Goal: Task Accomplishment & Management: Manage account settings

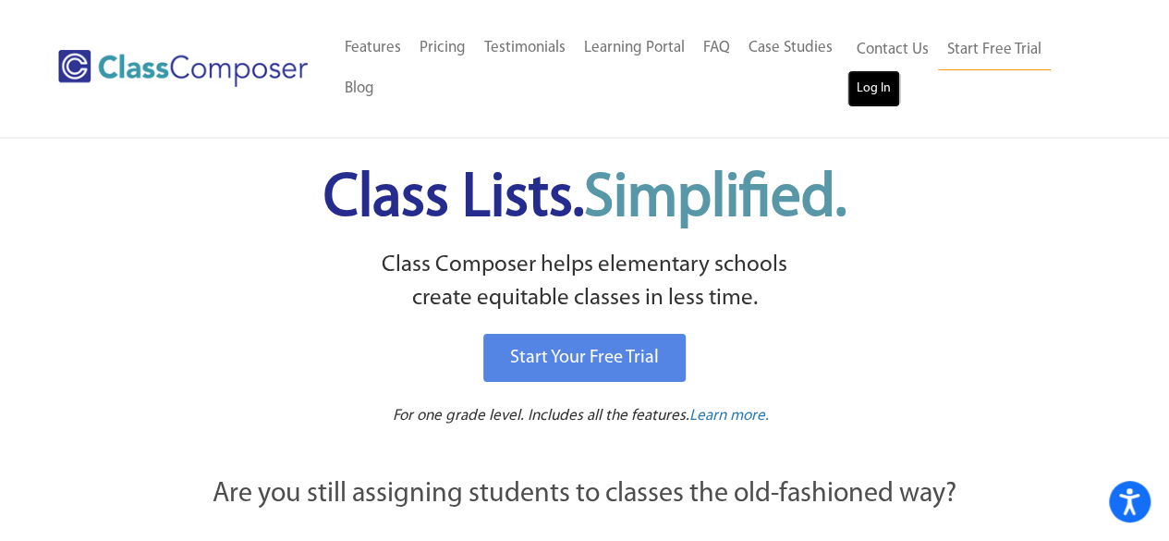
click at [879, 86] on link "Log In" at bounding box center [873, 88] width 53 height 37
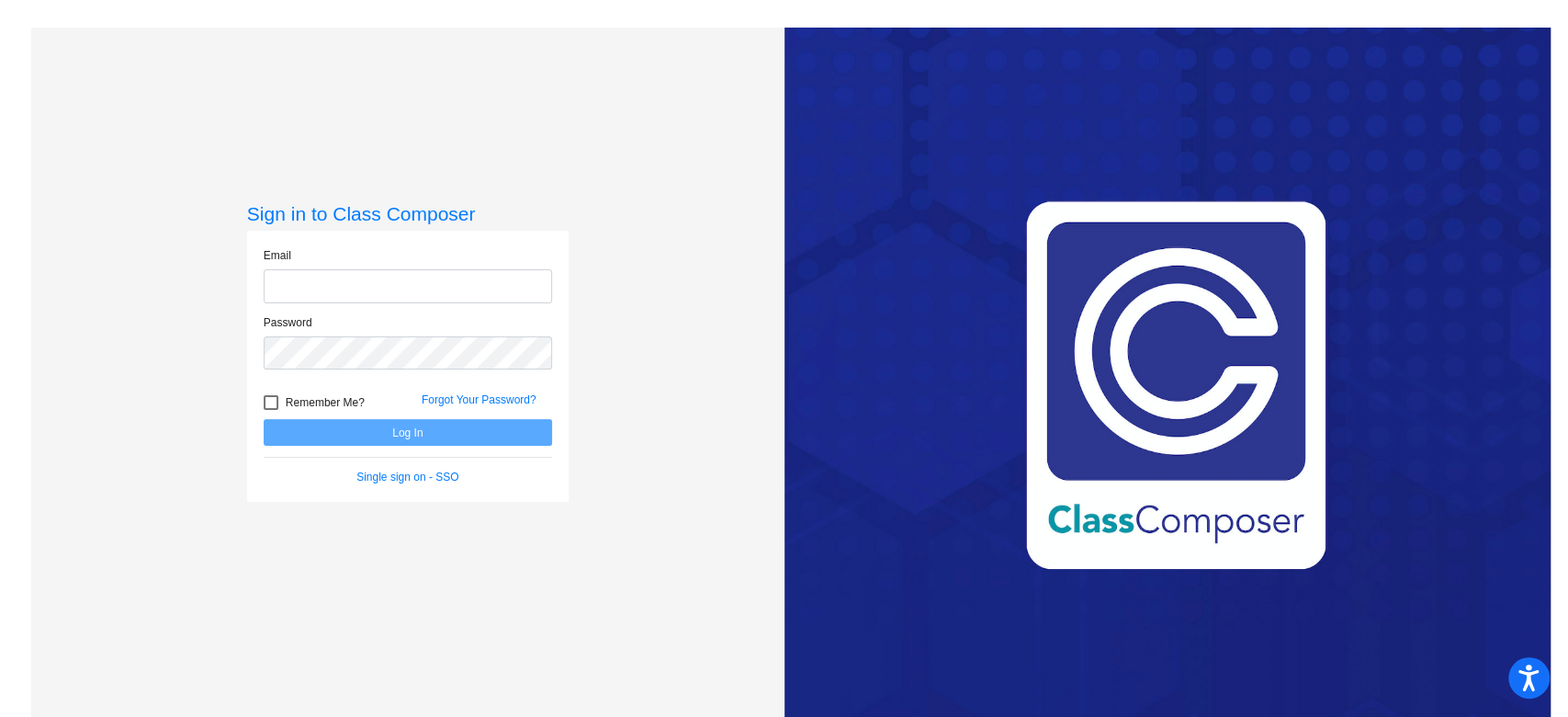
type input "[EMAIL_ADDRESS][PERSON_NAME][DOMAIN_NAME]"
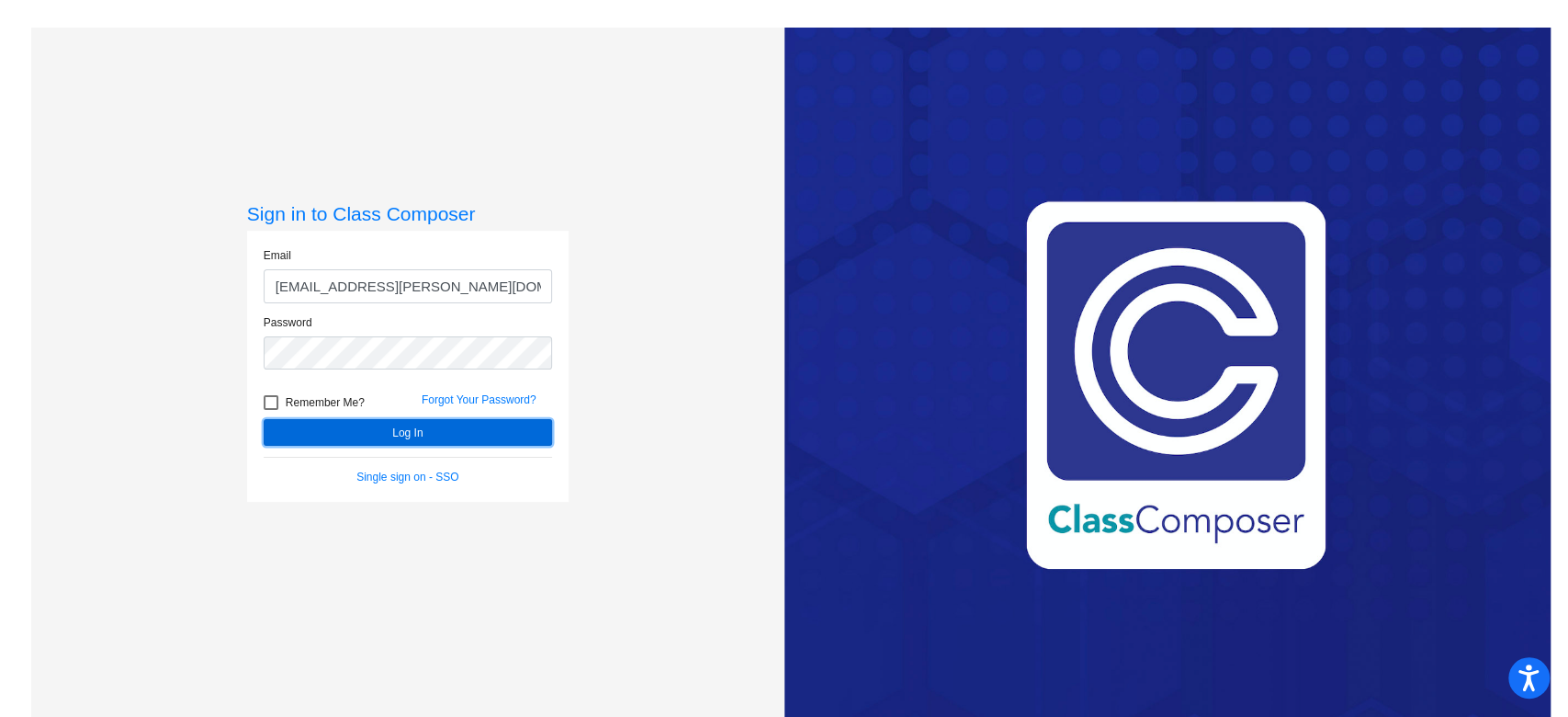
click at [370, 430] on button "Log In" at bounding box center [408, 432] width 288 height 27
